Goal: Complete application form

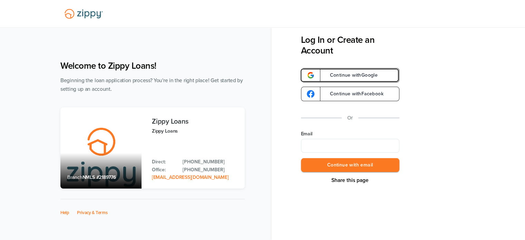
click at [364, 73] on span "Continue with Google" at bounding box center [350, 75] width 55 height 5
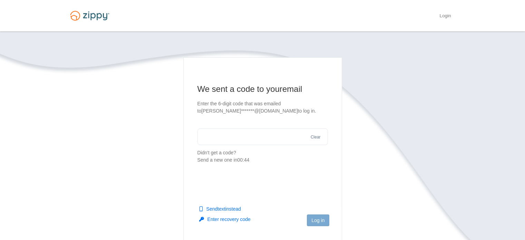
click at [274, 136] on input "text" at bounding box center [262, 136] width 131 height 17
type input "******"
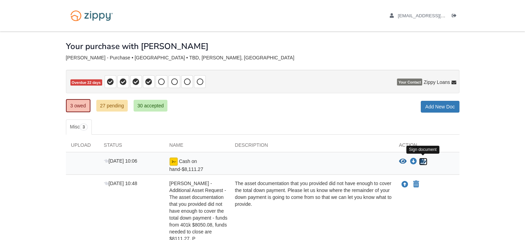
click at [425, 161] on icon "Sign Form" at bounding box center [424, 161] width 8 height 7
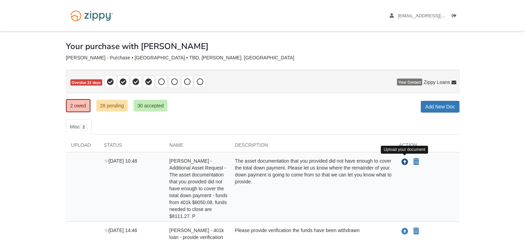
click at [404, 159] on icon "Upload Gail Wrona - Additional Asset Request - The asset documentation that you…" at bounding box center [405, 162] width 7 height 7
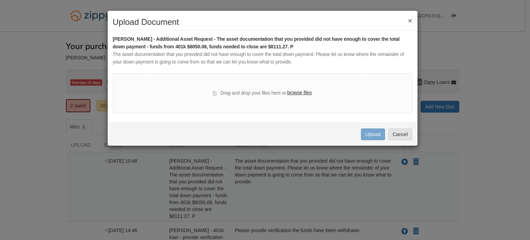
click at [302, 93] on label "browse files" at bounding box center [299, 93] width 25 height 8
click at [0, 0] on input "browse files" at bounding box center [0, 0] width 0 height 0
